Goal: Information Seeking & Learning: Learn about a topic

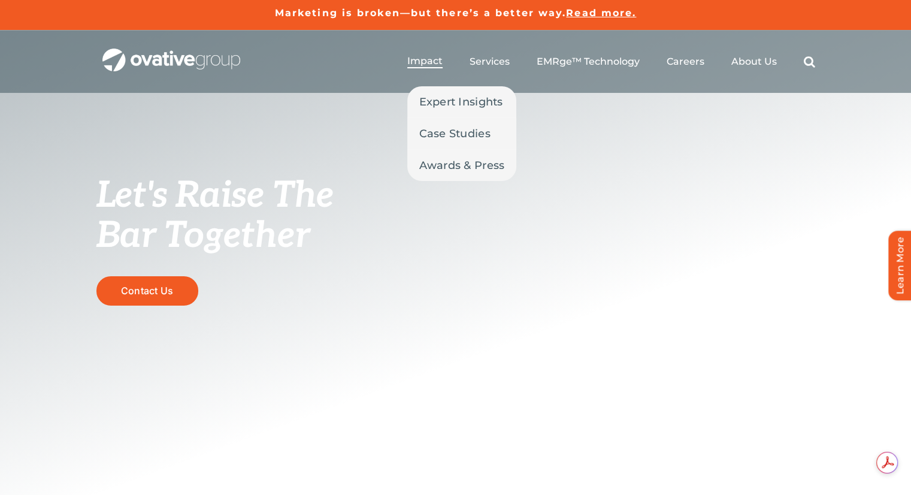
click at [413, 63] on span "Impact" at bounding box center [424, 61] width 35 height 12
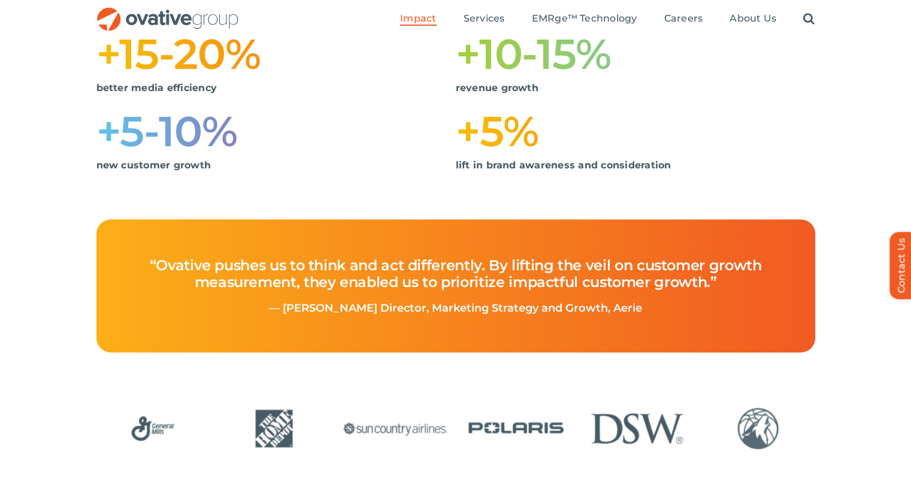
scroll to position [206, 0]
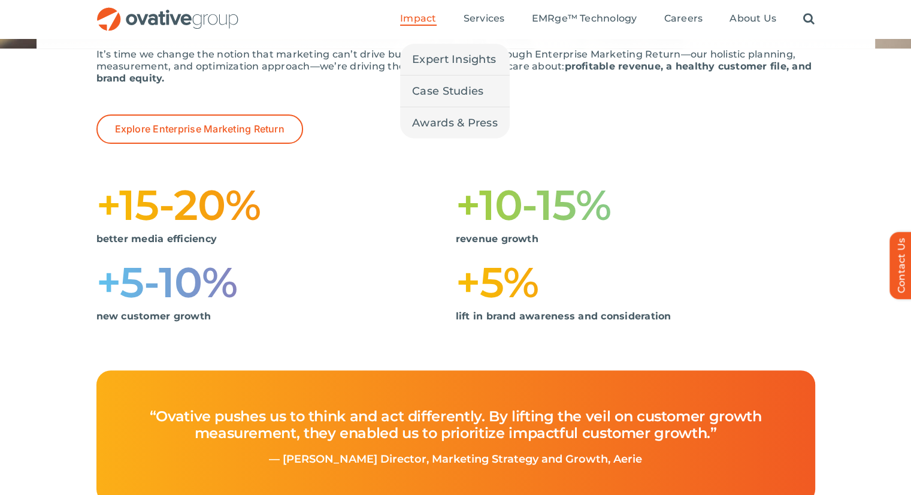
click at [408, 17] on span "Impact" at bounding box center [418, 19] width 36 height 12
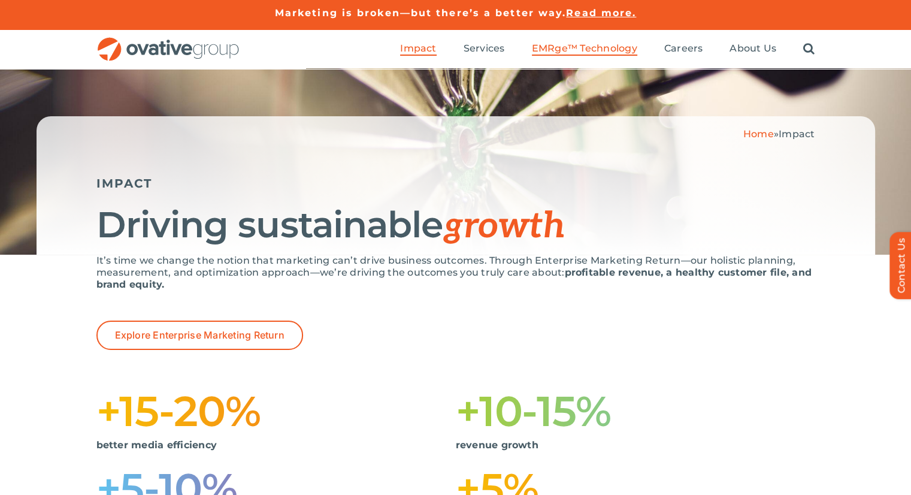
click at [547, 50] on span "EMRge™ Technology" at bounding box center [584, 49] width 105 height 12
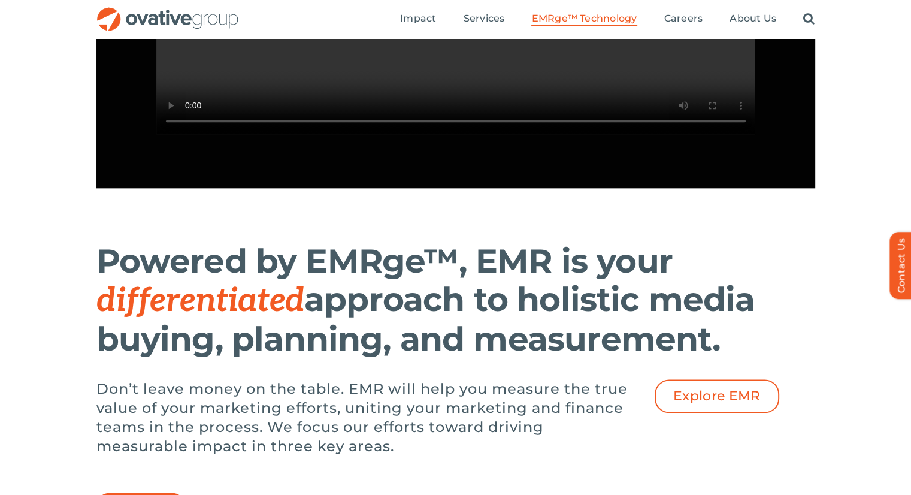
scroll to position [1113, 0]
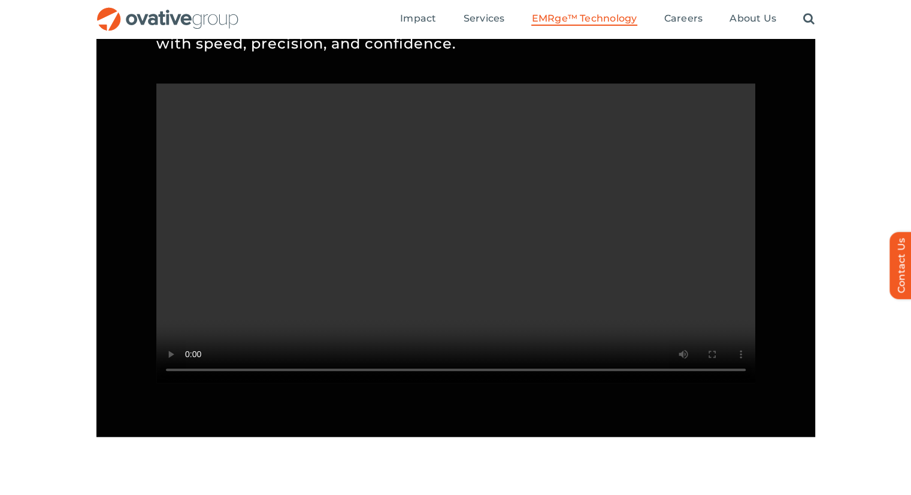
click at [440, 207] on video "Sorry, your browser doesn't support embedded videos." at bounding box center [455, 232] width 599 height 299
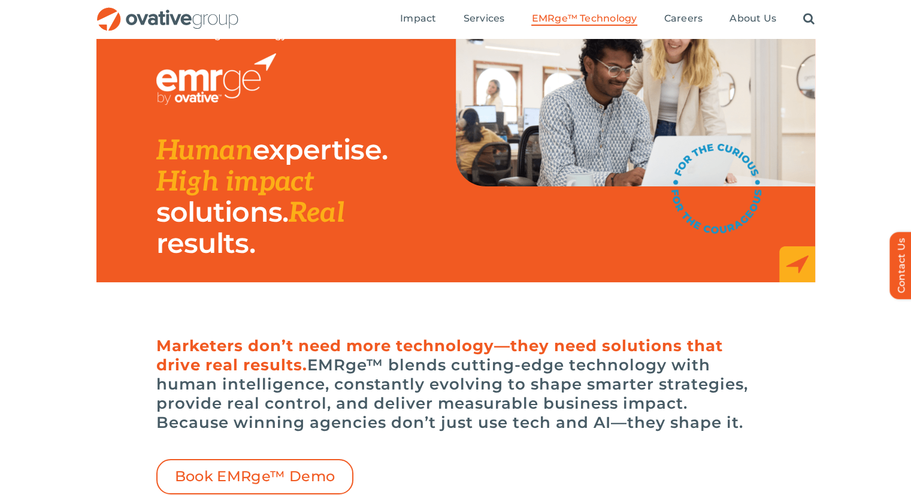
scroll to position [121, 0]
